Goal: Navigation & Orientation: Find specific page/section

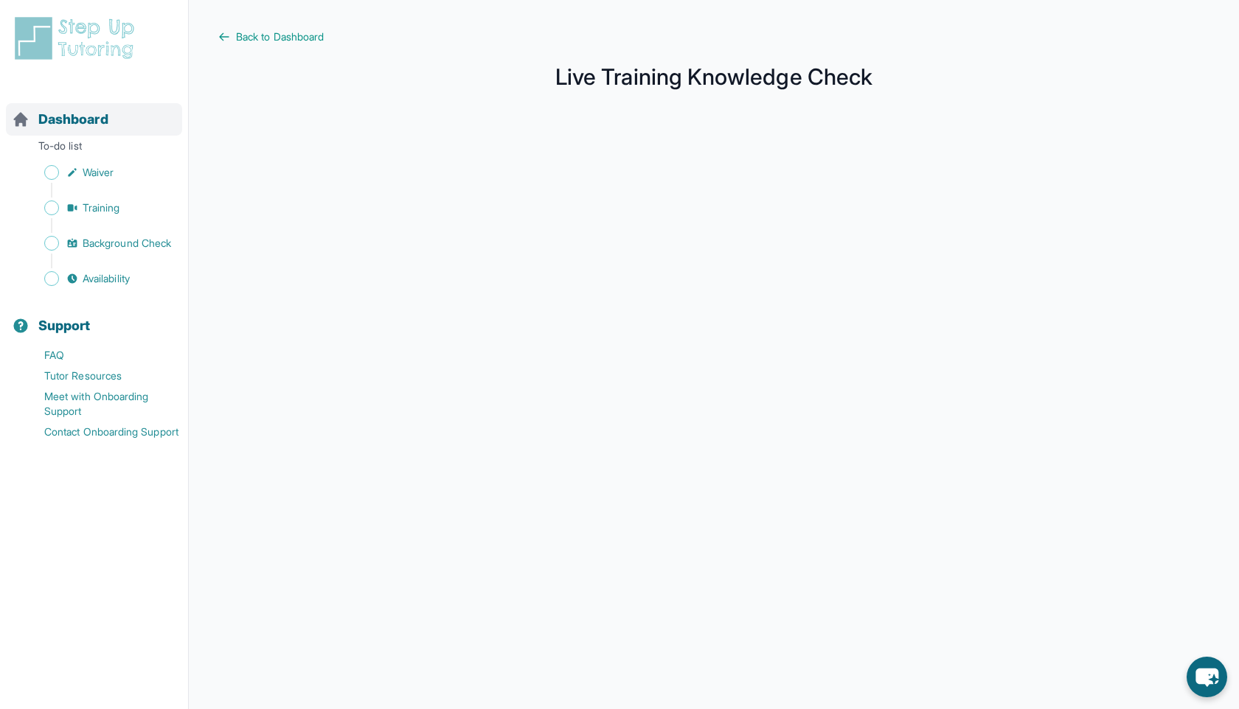
click at [79, 117] on span "Dashboard" at bounding box center [73, 119] width 70 height 21
